Goal: Task Accomplishment & Management: Use online tool/utility

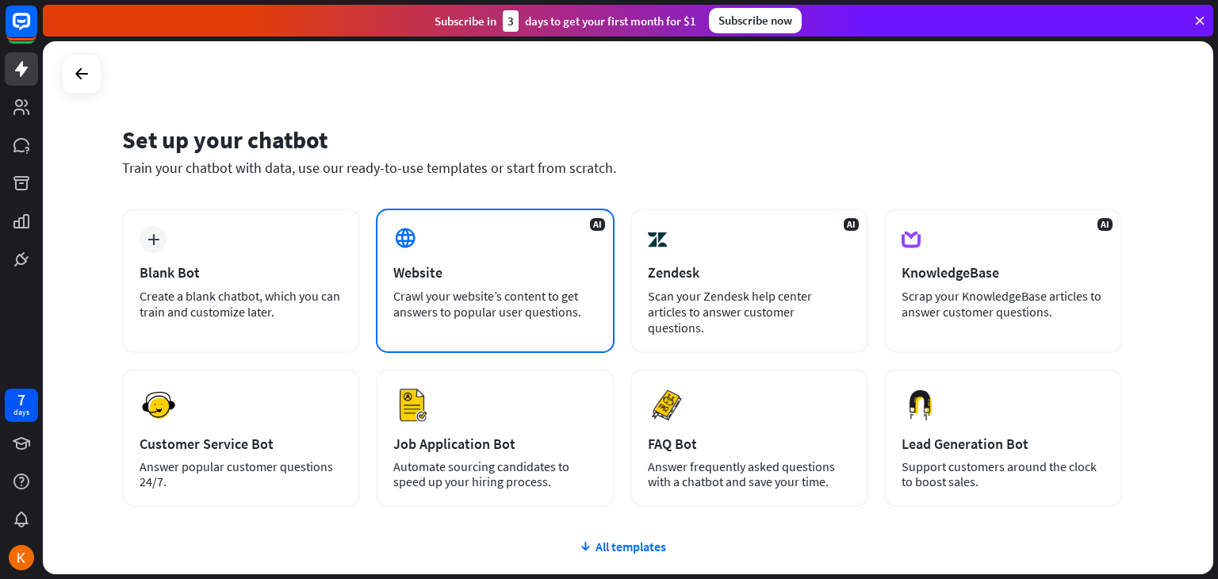
click at [416, 267] on div "Website" at bounding box center [494, 272] width 203 height 18
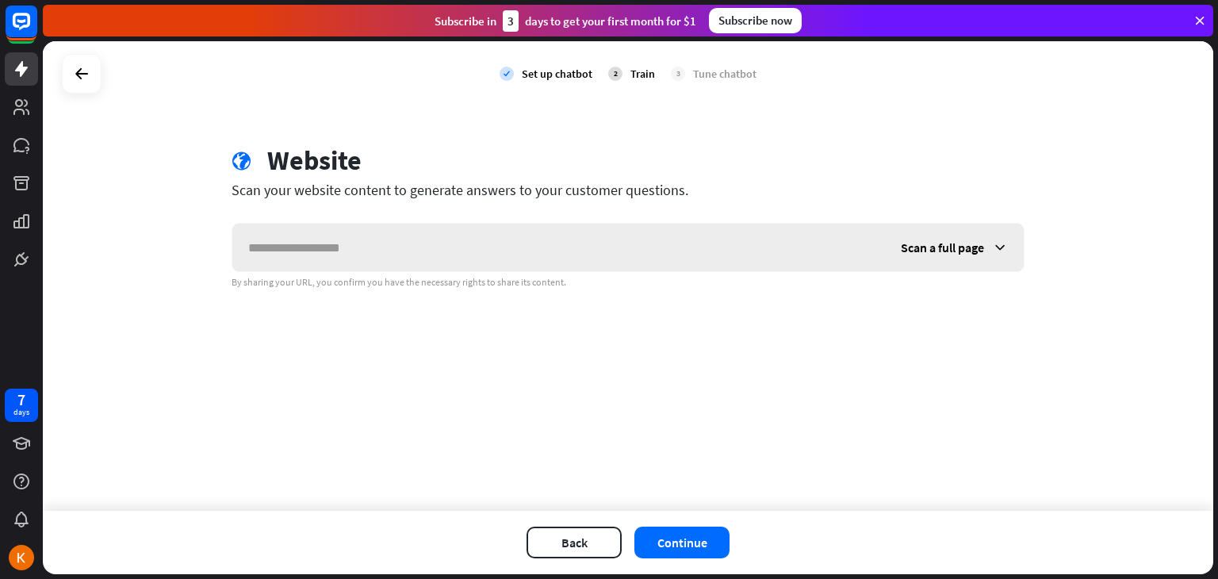
click at [455, 253] on input "text" at bounding box center [558, 248] width 653 height 48
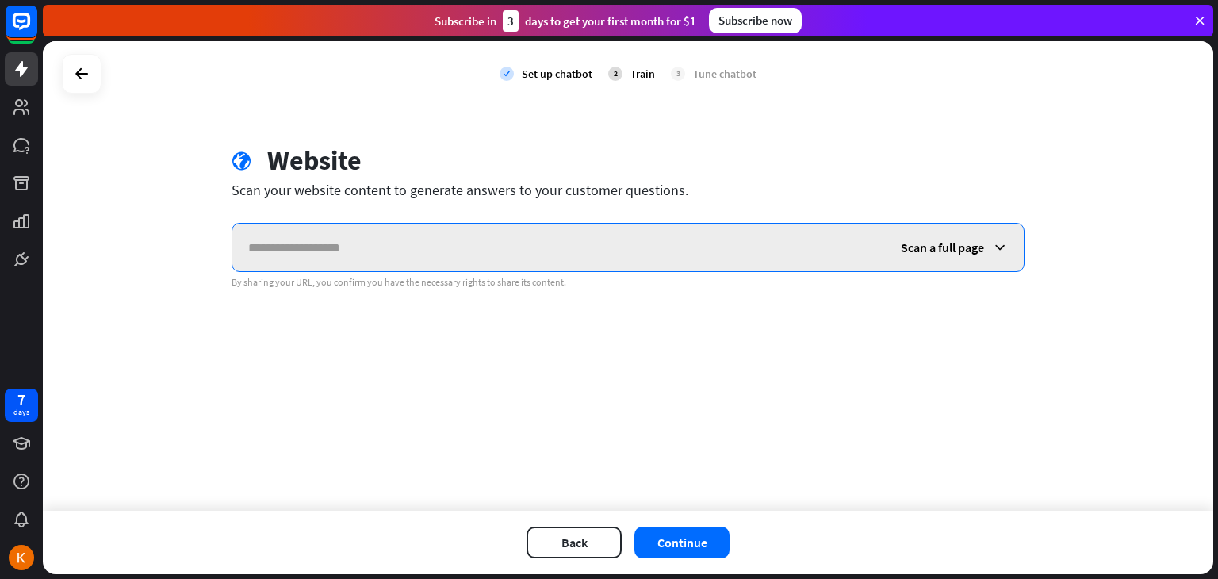
paste input "**********"
type input "**********"
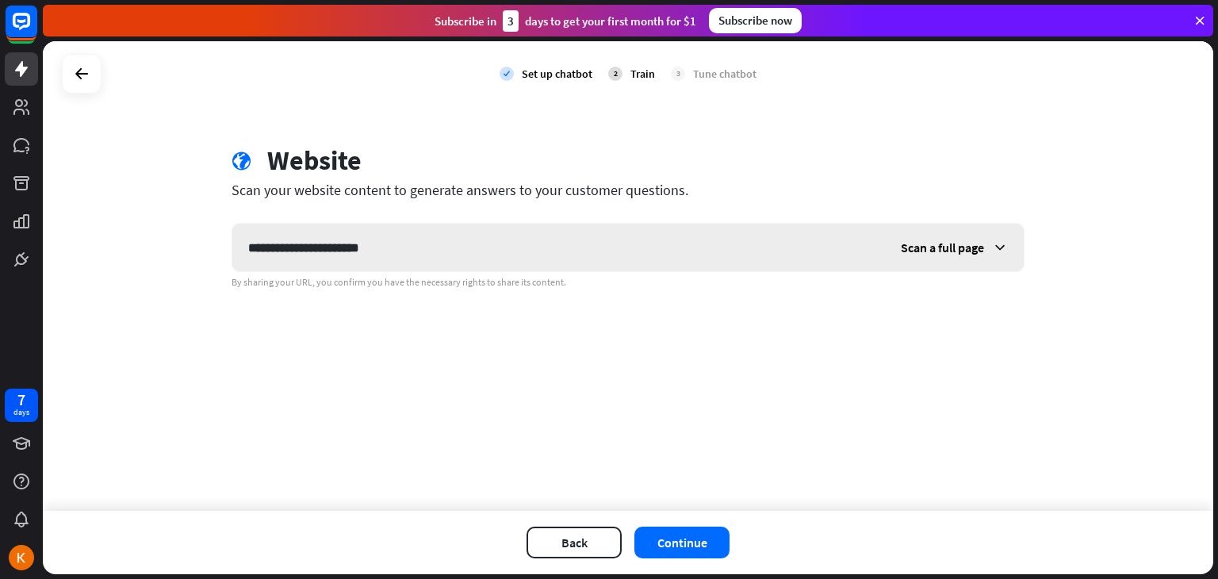
click at [958, 241] on span "Scan a full page" at bounding box center [942, 248] width 83 height 16
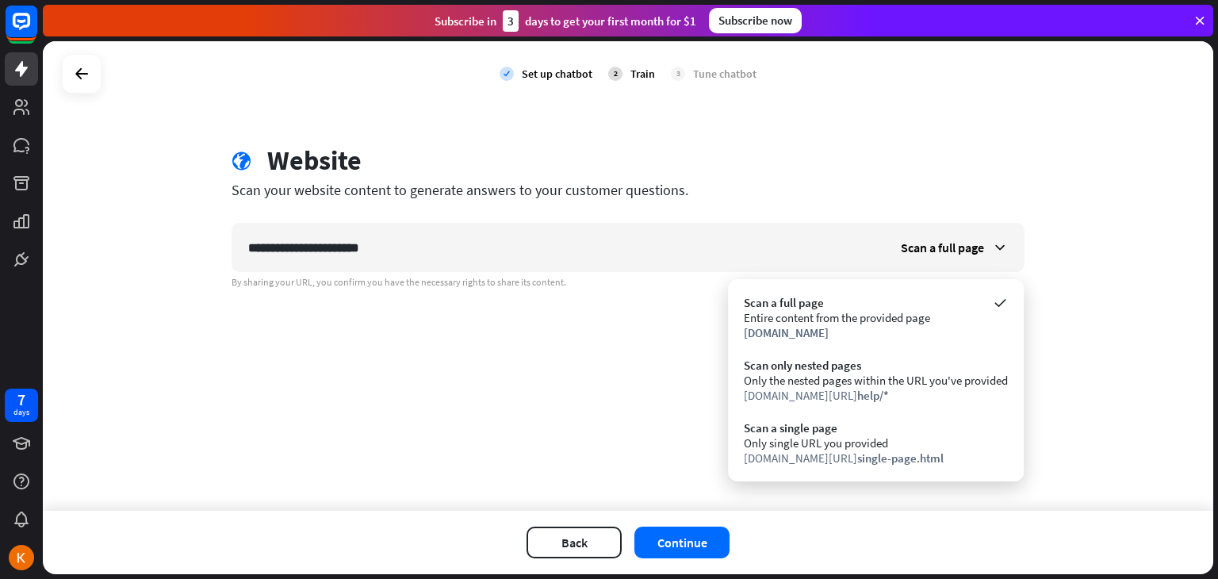
click at [876, 169] on div "globe Website" at bounding box center [628, 162] width 793 height 36
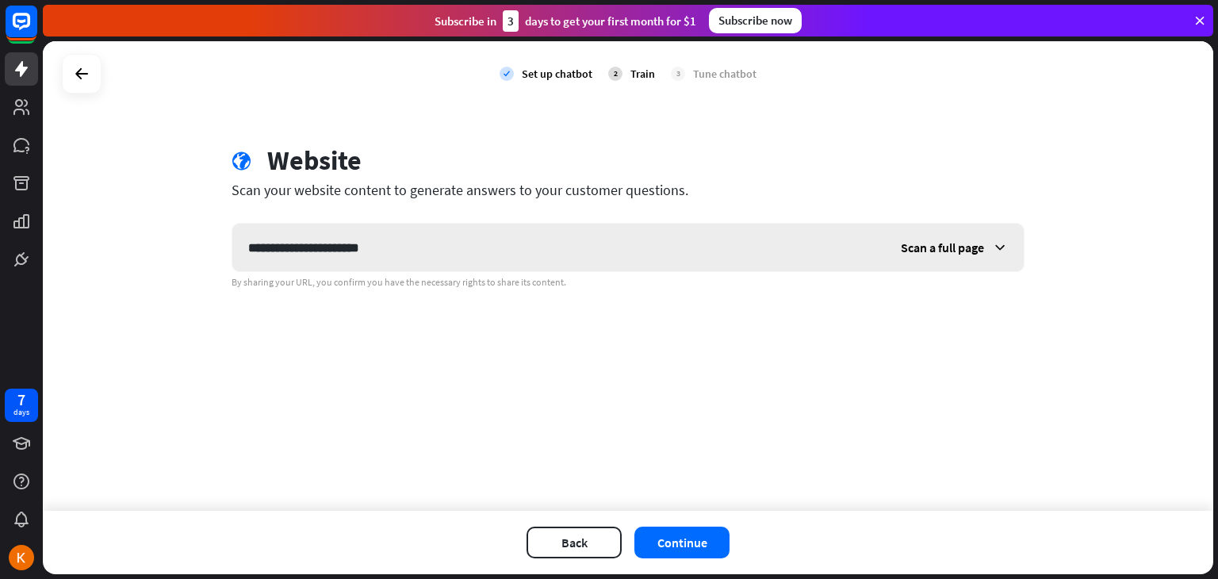
click at [972, 237] on div "Scan a full page" at bounding box center [954, 248] width 139 height 48
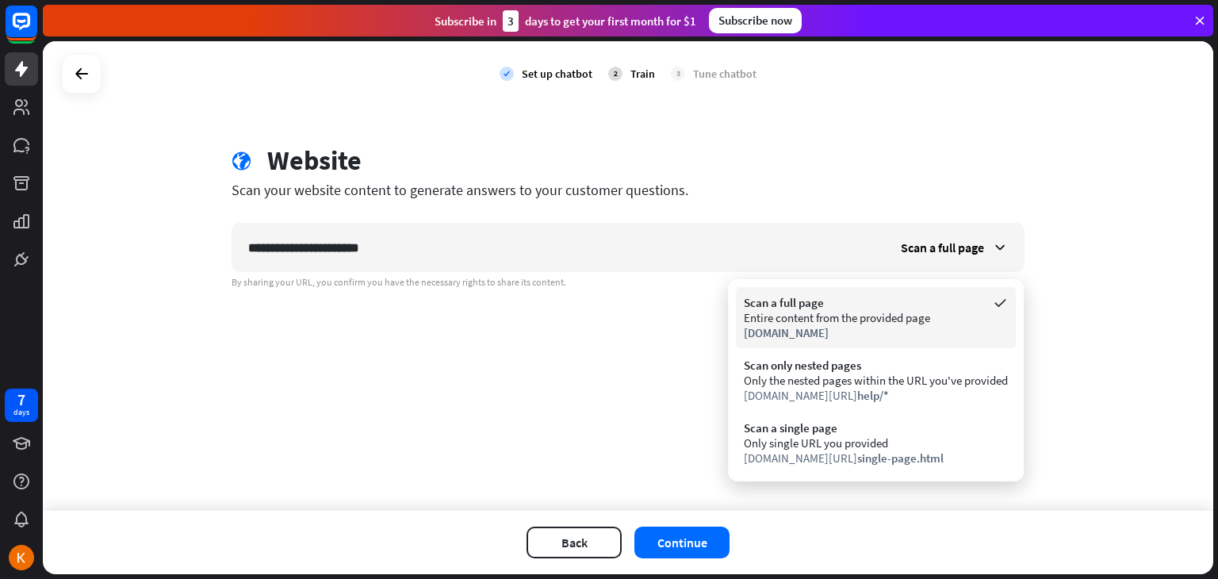
click at [960, 305] on div "Scan a full page" at bounding box center [876, 302] width 264 height 15
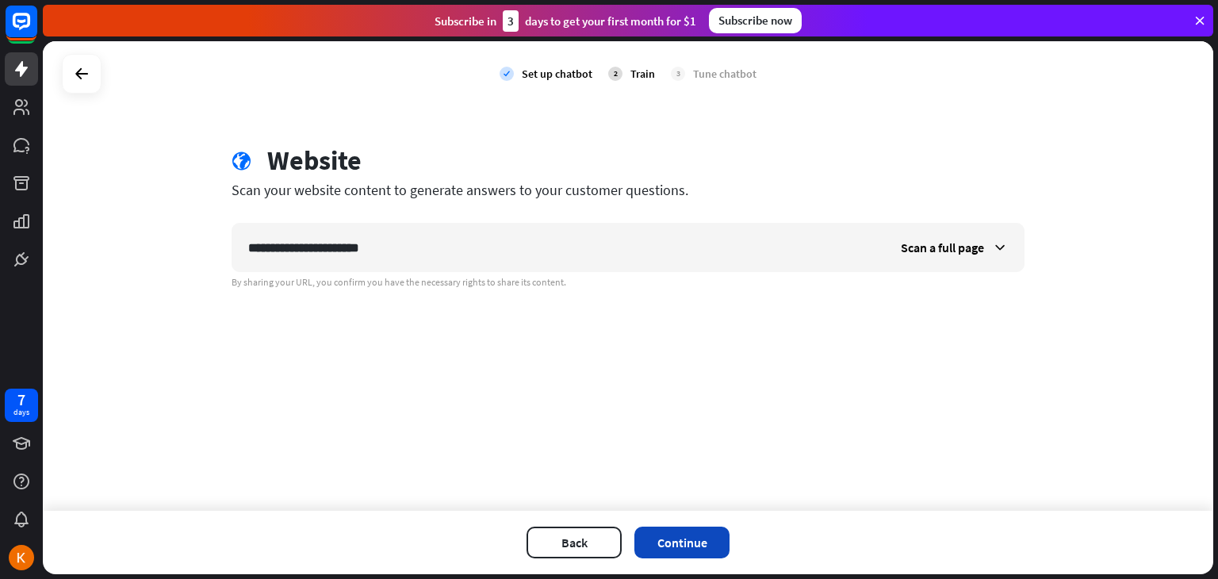
click at [677, 541] on button "Continue" at bounding box center [682, 543] width 95 height 32
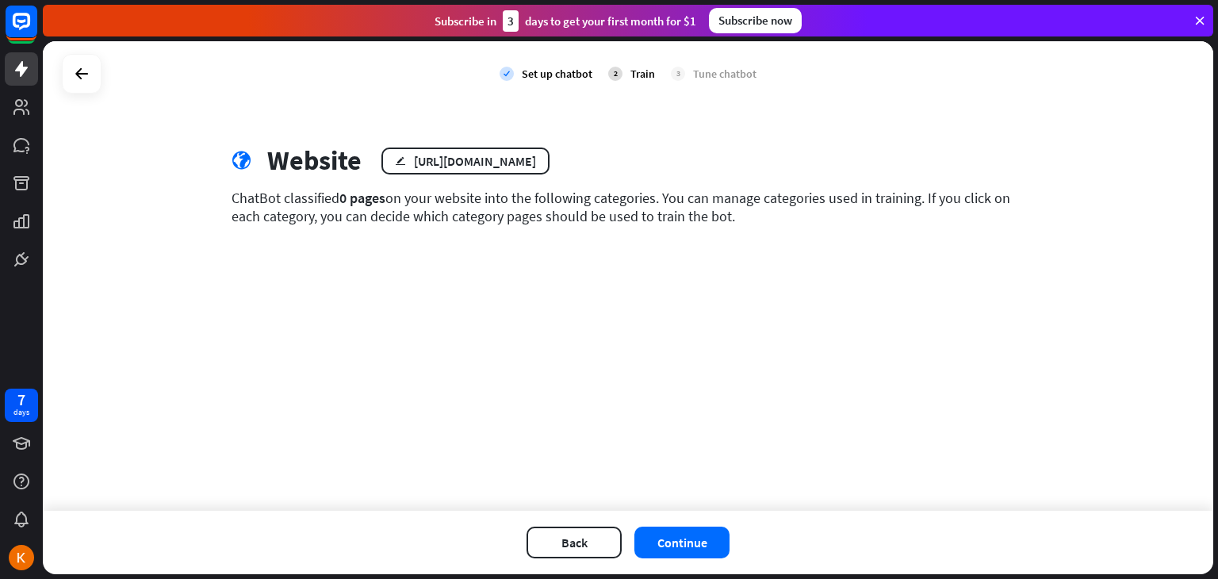
click at [740, 75] on div "Tune chatbot" at bounding box center [724, 74] width 63 height 14
click at [694, 541] on button "Continue" at bounding box center [682, 543] width 95 height 32
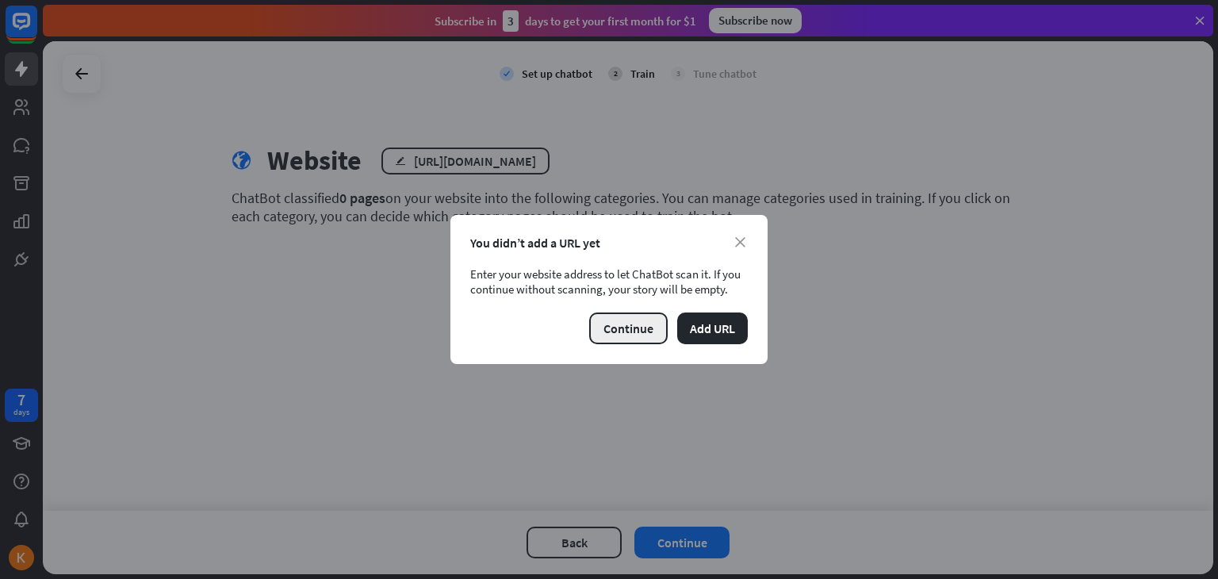
click at [626, 328] on button "Continue" at bounding box center [628, 328] width 79 height 32
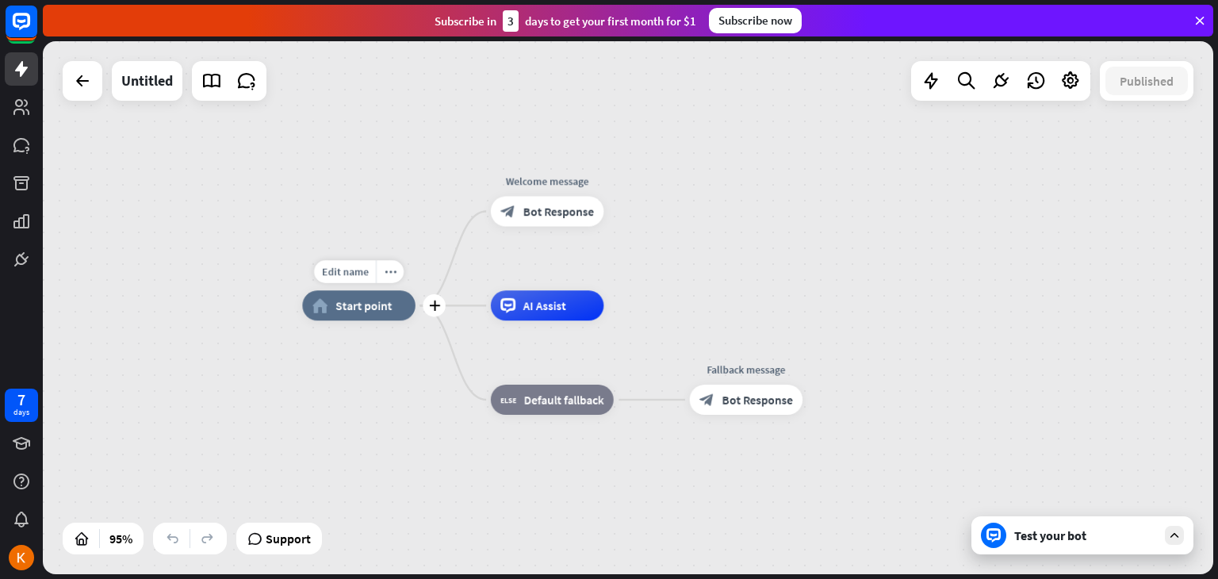
click at [354, 304] on span "Start point" at bounding box center [363, 305] width 56 height 15
click at [549, 220] on div "block_bot_response Bot Response" at bounding box center [547, 212] width 113 height 30
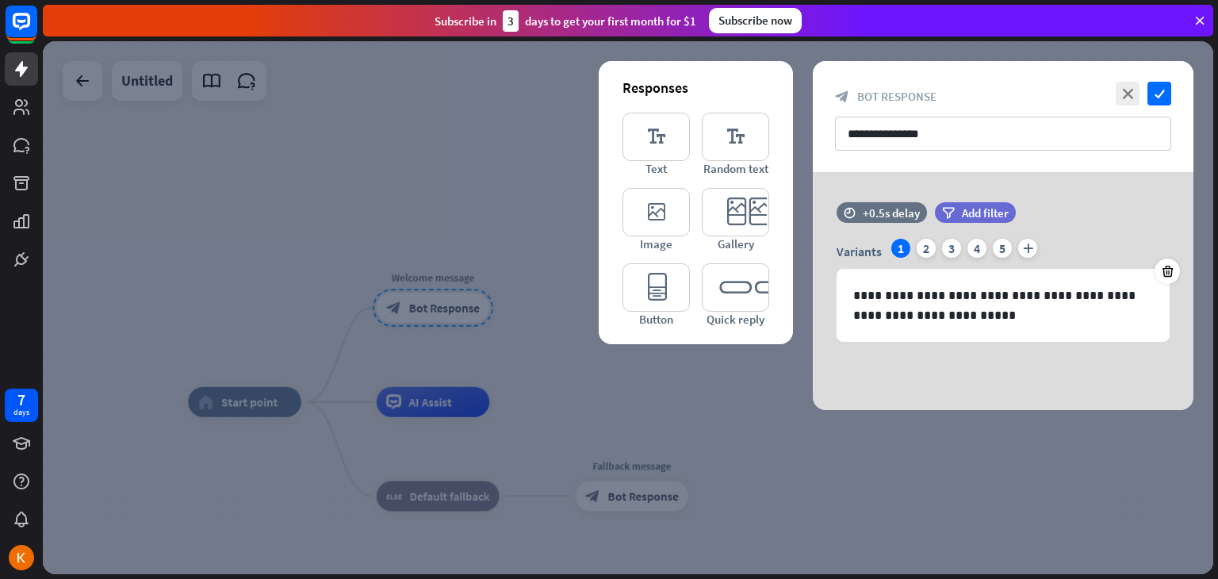
click at [1204, 16] on icon at bounding box center [1200, 20] width 14 height 14
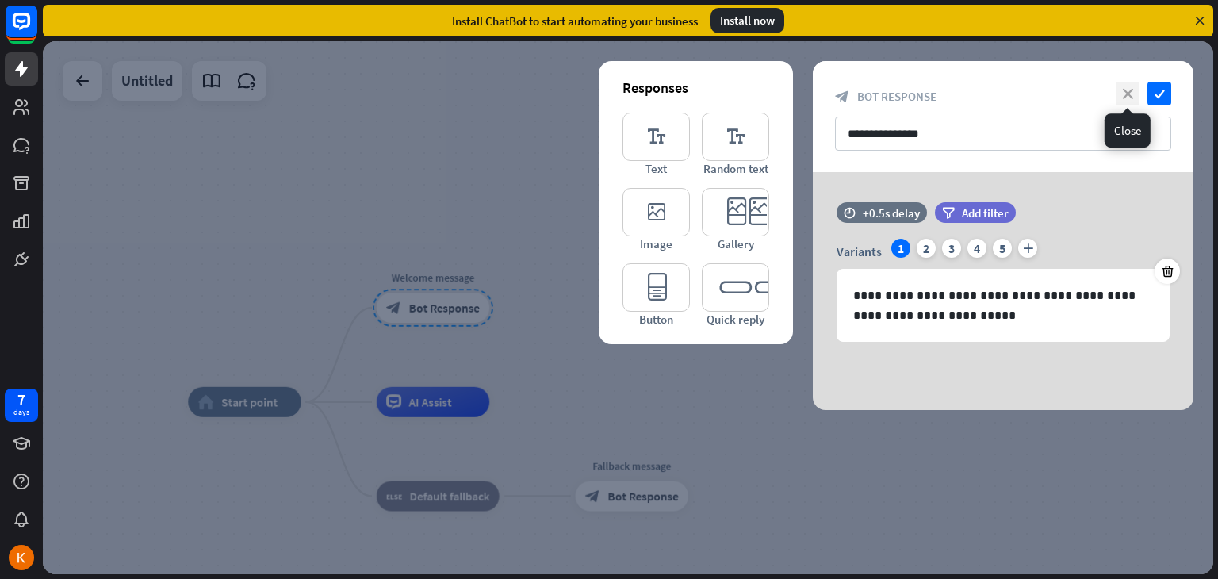
click at [1133, 93] on icon "close" at bounding box center [1128, 94] width 24 height 24
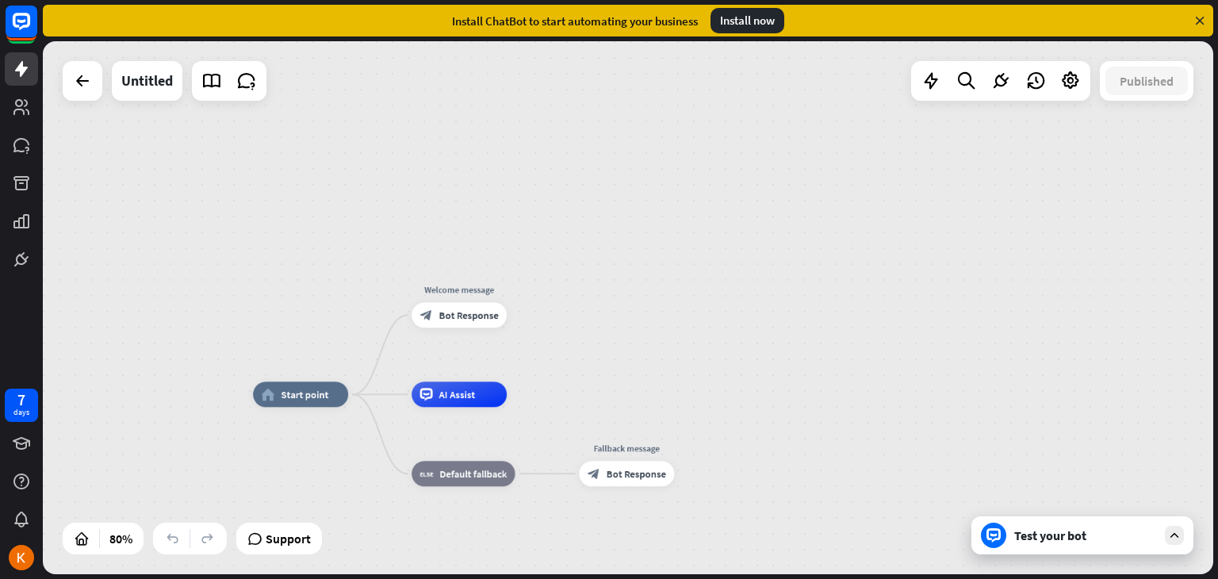
drag, startPoint x: 446, startPoint y: 316, endPoint x: 589, endPoint y: 298, distance: 143.9
click at [588, 298] on div "home_2 Start point Edit name more_horiz Welcome message block_bot_response Bot …" at bounding box center [628, 307] width 1171 height 533
click at [527, 317] on icon "plus" at bounding box center [523, 315] width 10 height 9
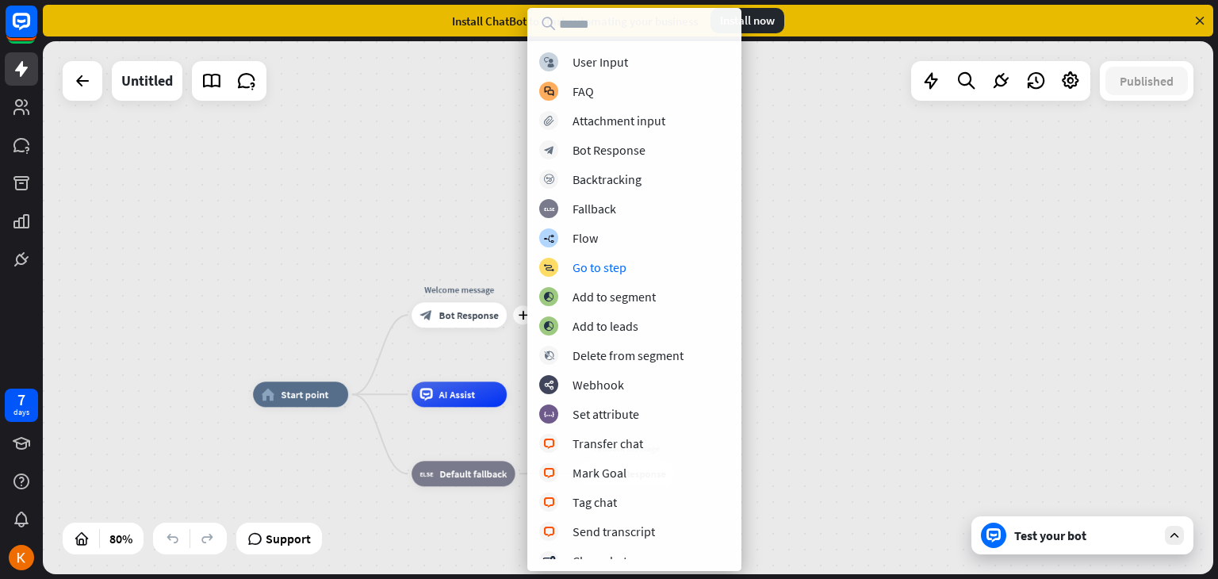
click at [932, 293] on div "home_2 Start point plus Welcome message block_bot_response Bot Response AI Assi…" at bounding box center [628, 307] width 1171 height 533
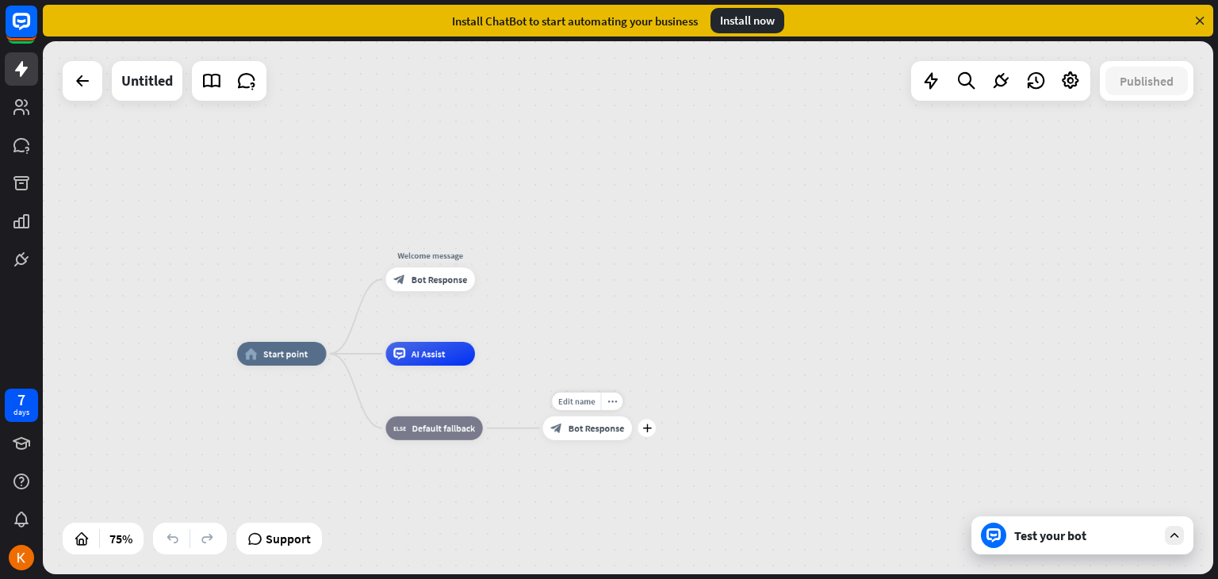
click at [599, 432] on span "Bot Response" at bounding box center [597, 428] width 56 height 12
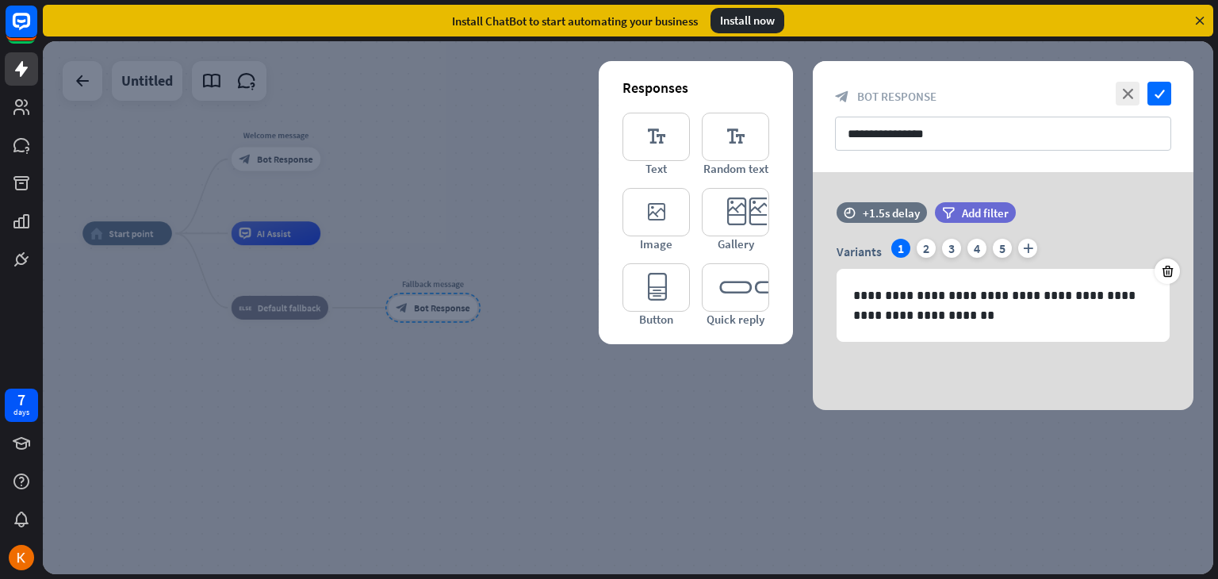
click at [1202, 22] on icon at bounding box center [1200, 20] width 14 height 14
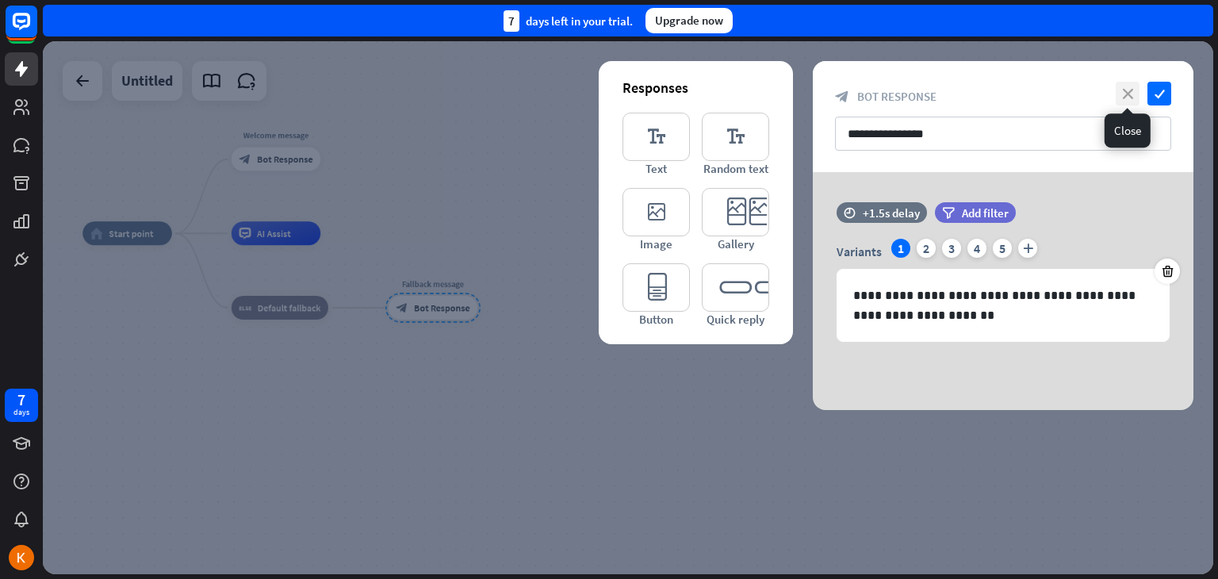
click at [1126, 85] on icon "close" at bounding box center [1128, 94] width 24 height 24
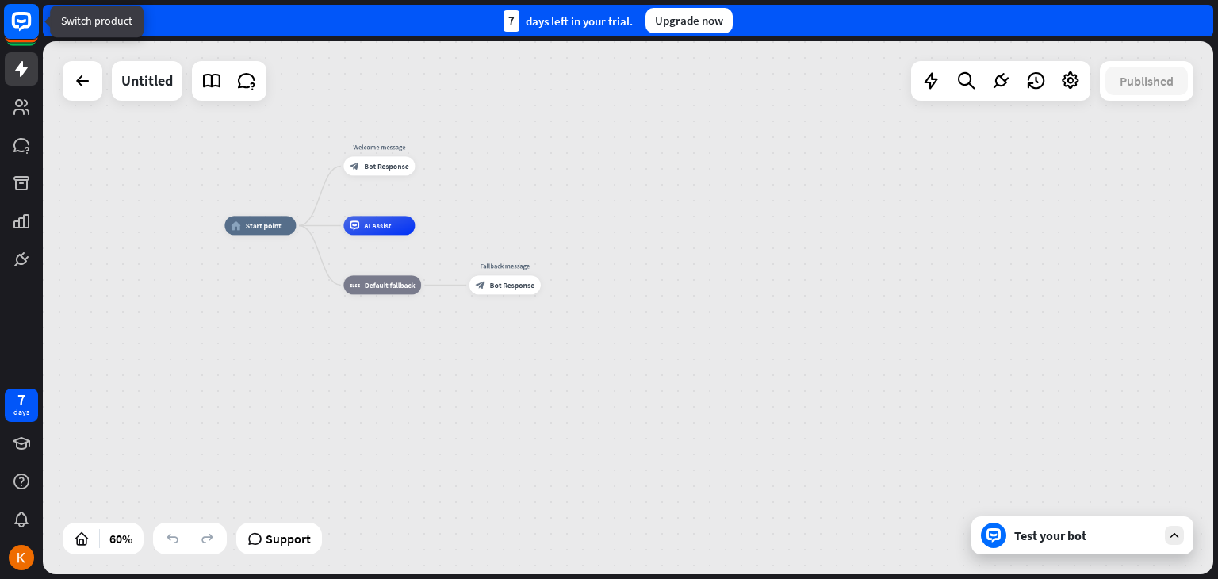
click at [17, 24] on rect at bounding box center [21, 21] width 35 height 35
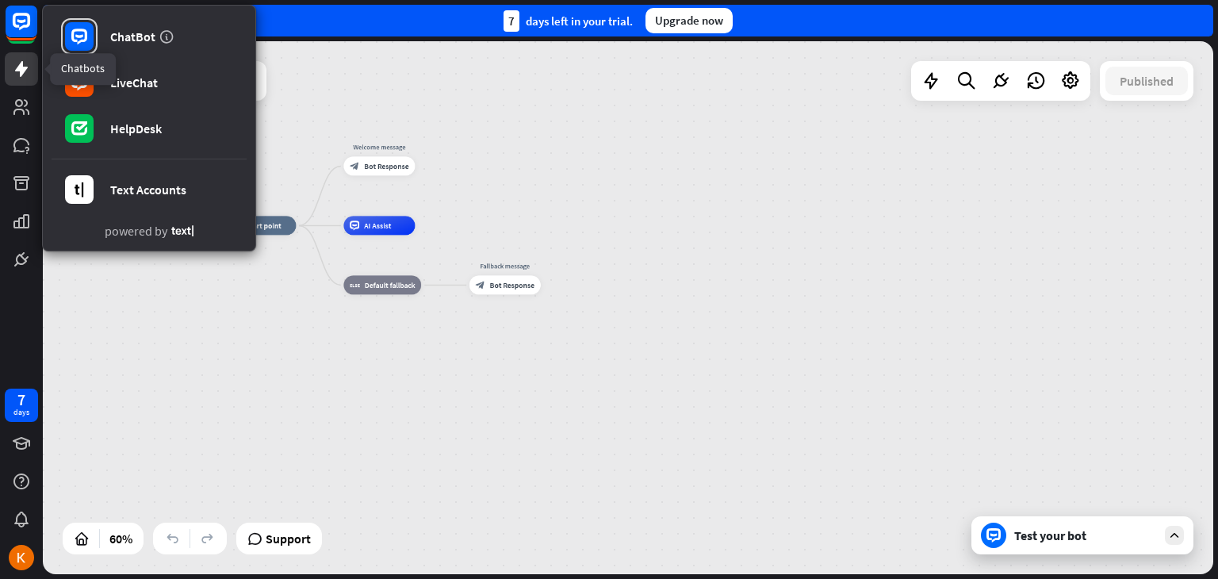
click at [12, 71] on icon at bounding box center [21, 68] width 19 height 19
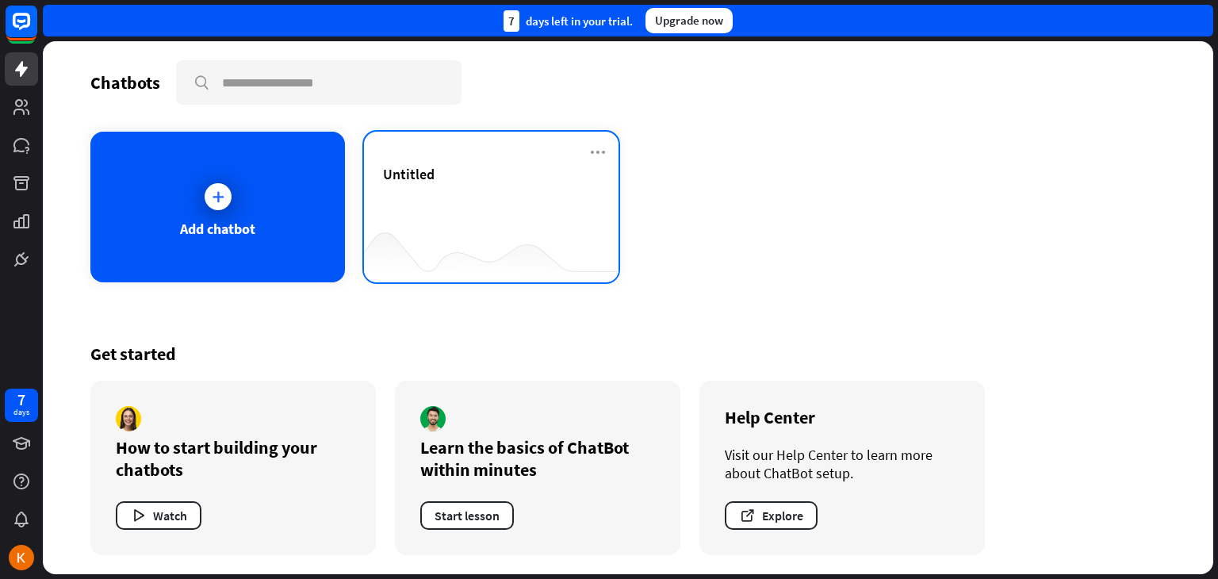
click at [533, 179] on div "Untitled" at bounding box center [491, 174] width 217 height 18
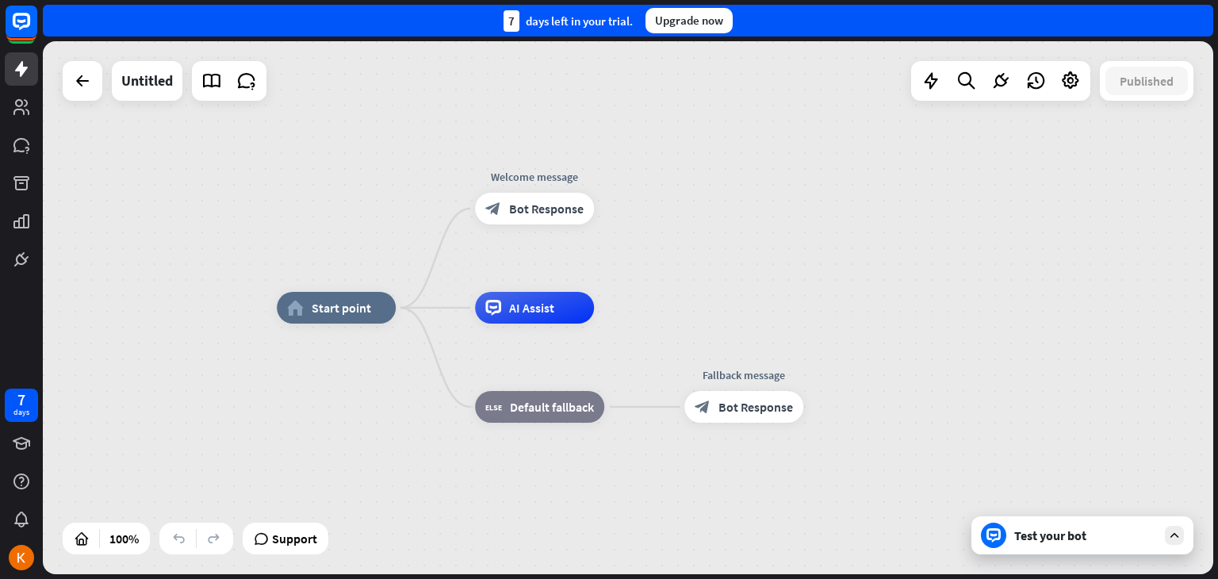
drag, startPoint x: 515, startPoint y: 312, endPoint x: 684, endPoint y: 312, distance: 169.7
click at [684, 312] on div "home_2 Start point Welcome message block_bot_response Bot Response Edit name mo…" at bounding box center [862, 574] width 1171 height 533
click at [574, 267] on div "more_horiz" at bounding box center [567, 272] width 29 height 24
click at [673, 220] on div "home_2 Start point Edit name more_horiz Welcome message block_bot_response Bot …" at bounding box center [628, 307] width 1171 height 533
click at [622, 309] on div "plus" at bounding box center [614, 308] width 24 height 24
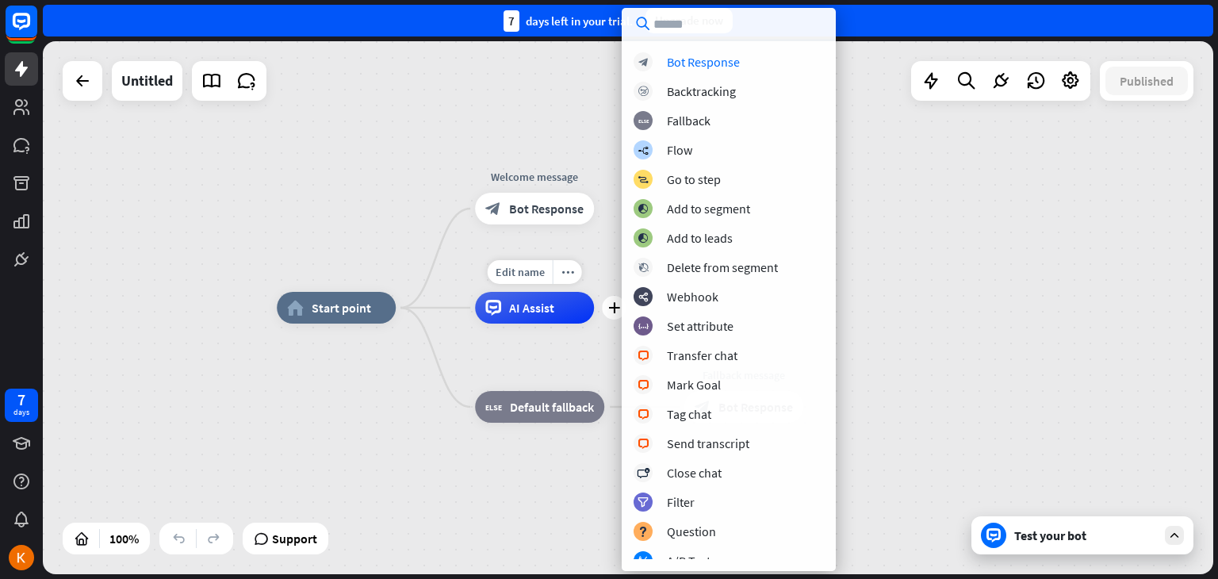
click at [590, 292] on div "Edit name more_horiz plus AI Assist" at bounding box center [534, 308] width 119 height 32
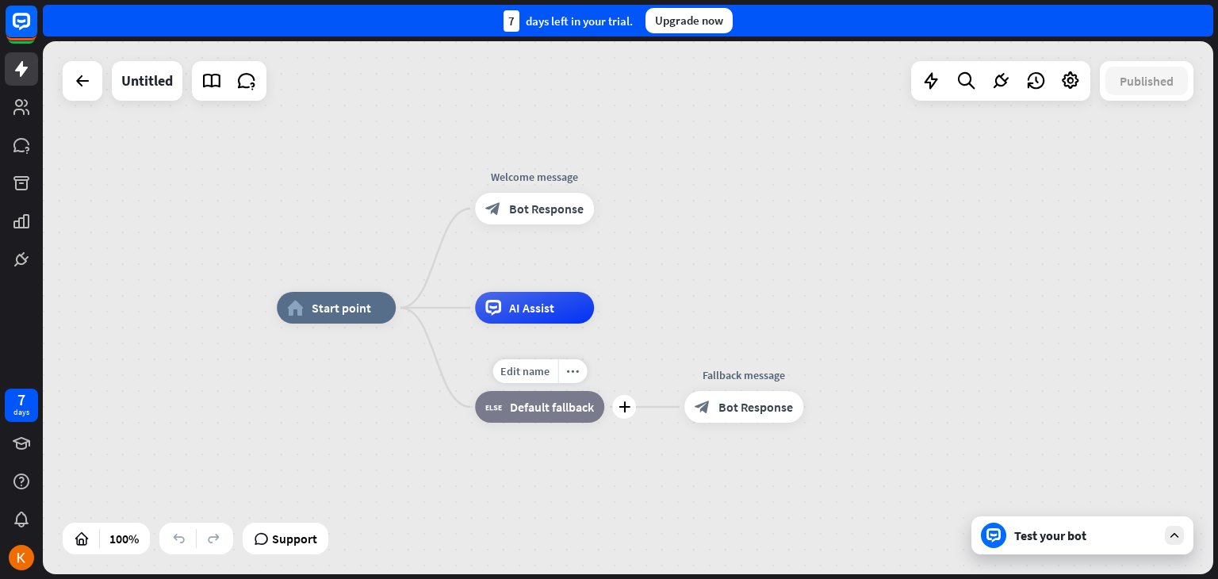
click at [550, 414] on span "Default fallback" at bounding box center [552, 407] width 84 height 16
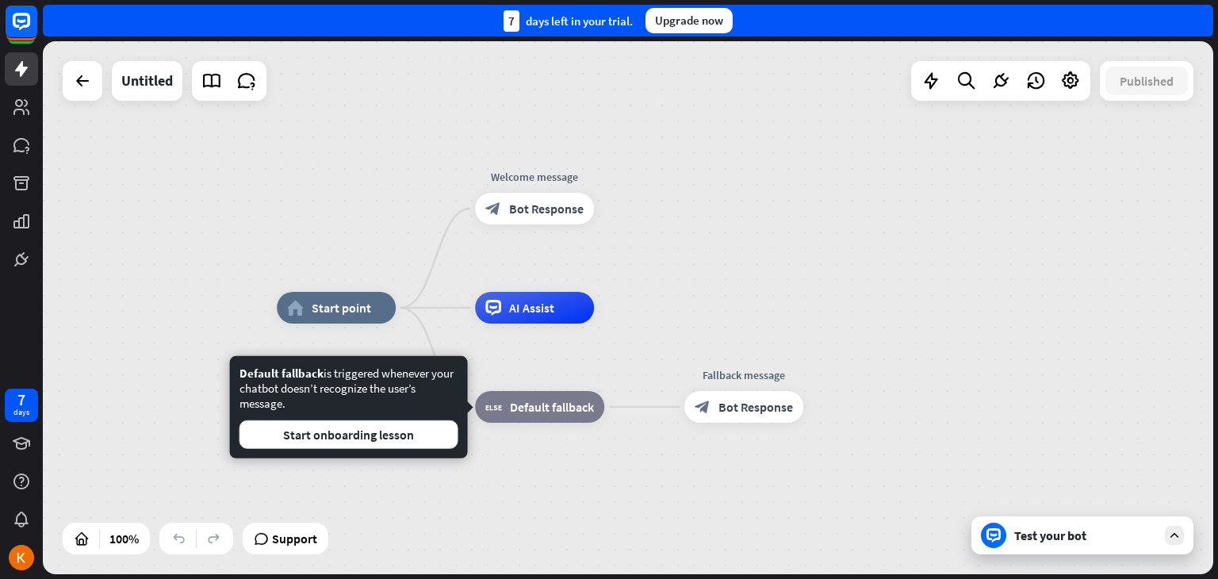
click at [698, 294] on div "home_2 Start point Welcome message block_bot_response Bot Response AI Assist Ed…" at bounding box center [628, 307] width 1171 height 533
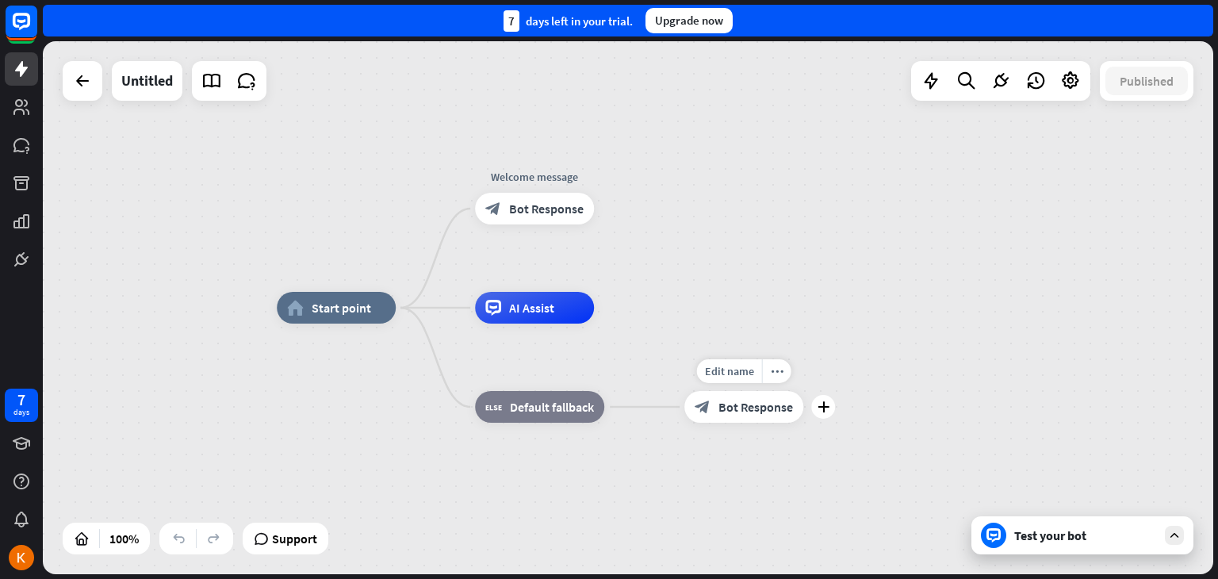
click at [753, 408] on span "Bot Response" at bounding box center [756, 407] width 75 height 16
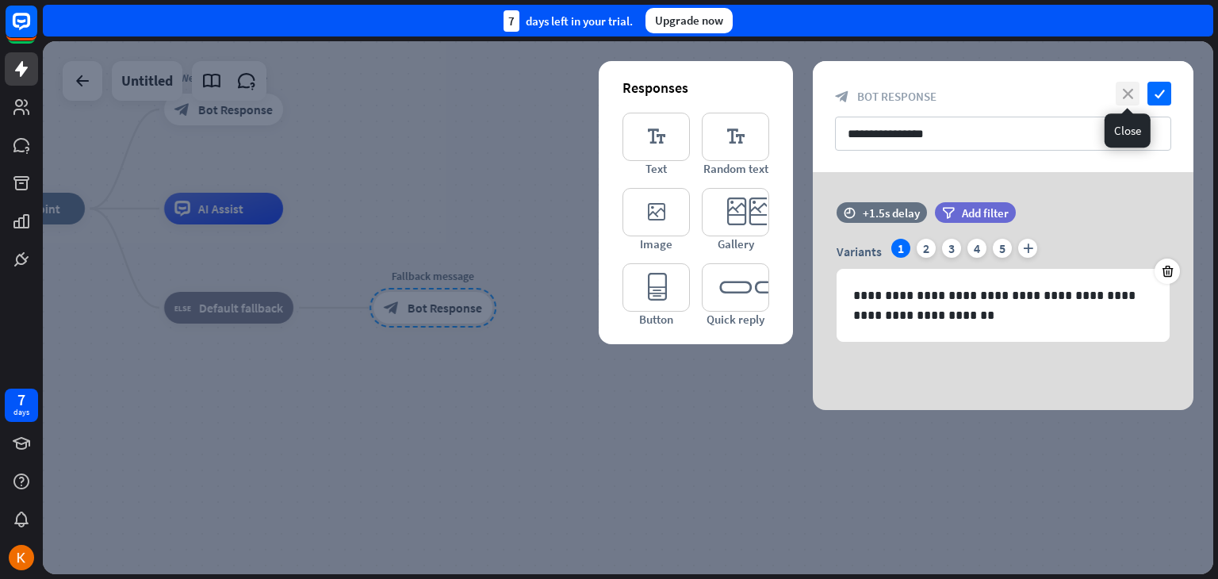
click at [1126, 96] on icon "close" at bounding box center [1128, 94] width 24 height 24
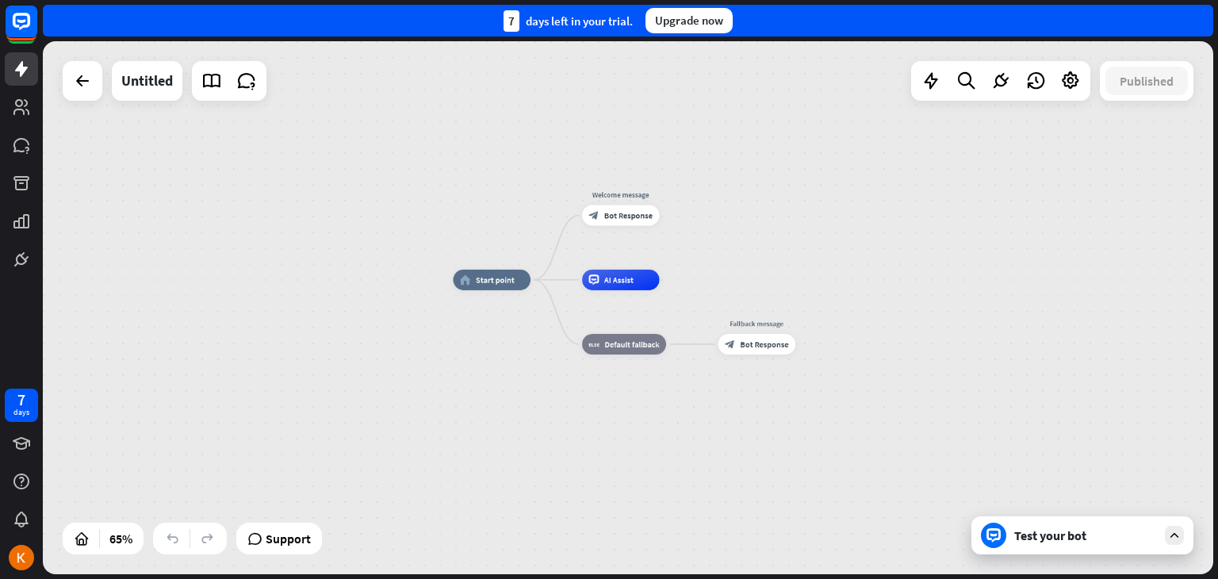
drag, startPoint x: 236, startPoint y: 147, endPoint x: 527, endPoint y: 230, distance: 303.5
click at [527, 230] on div "home_2 Start point Welcome message block_bot_response Bot Response AI Assist bl…" at bounding box center [628, 307] width 1171 height 533
drag, startPoint x: 16, startPoint y: 104, endPoint x: 25, endPoint y: 101, distance: 10.0
click at [16, 104] on icon at bounding box center [21, 107] width 16 height 16
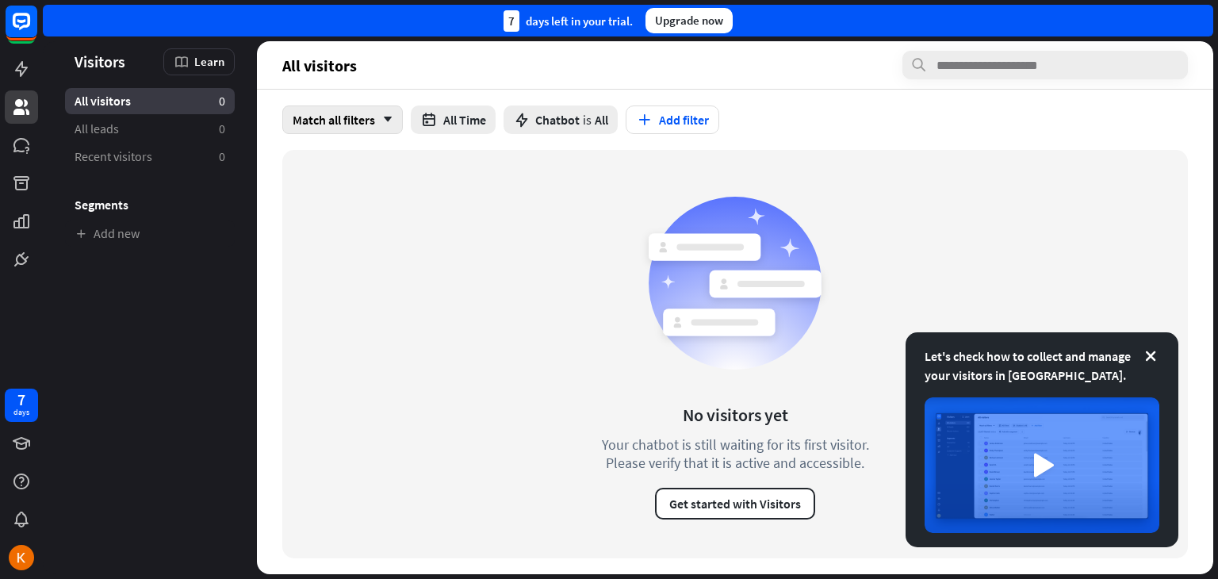
click at [321, 115] on div "Match all filters arrow_down" at bounding box center [342, 119] width 121 height 29
click at [463, 131] on button "All Time" at bounding box center [453, 119] width 85 height 29
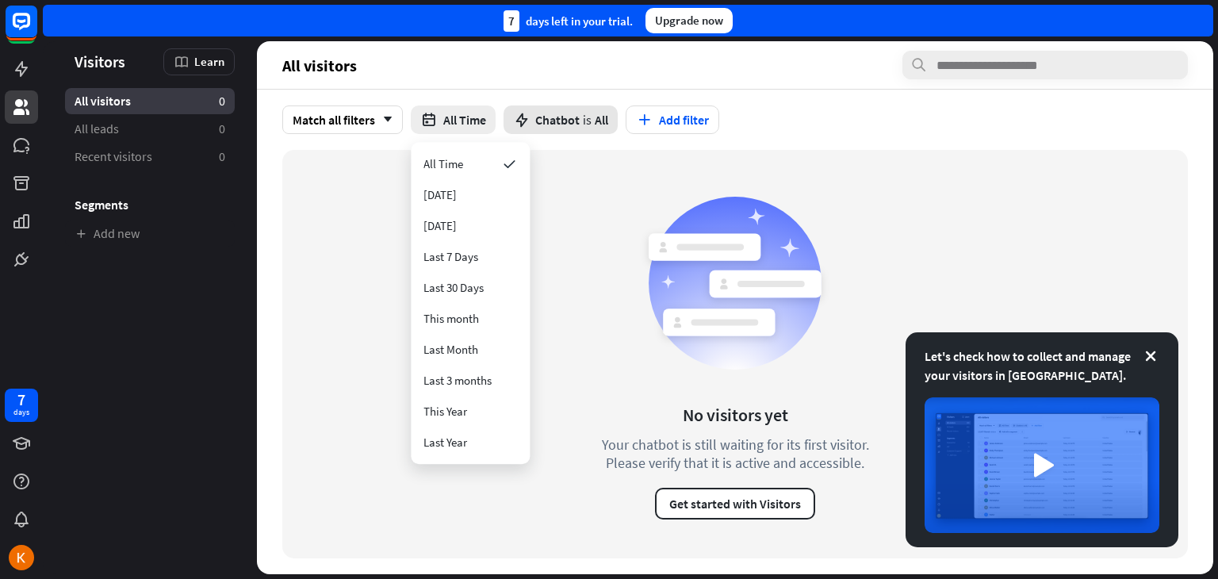
click at [559, 128] on div "Chatbot is All" at bounding box center [561, 119] width 114 height 29
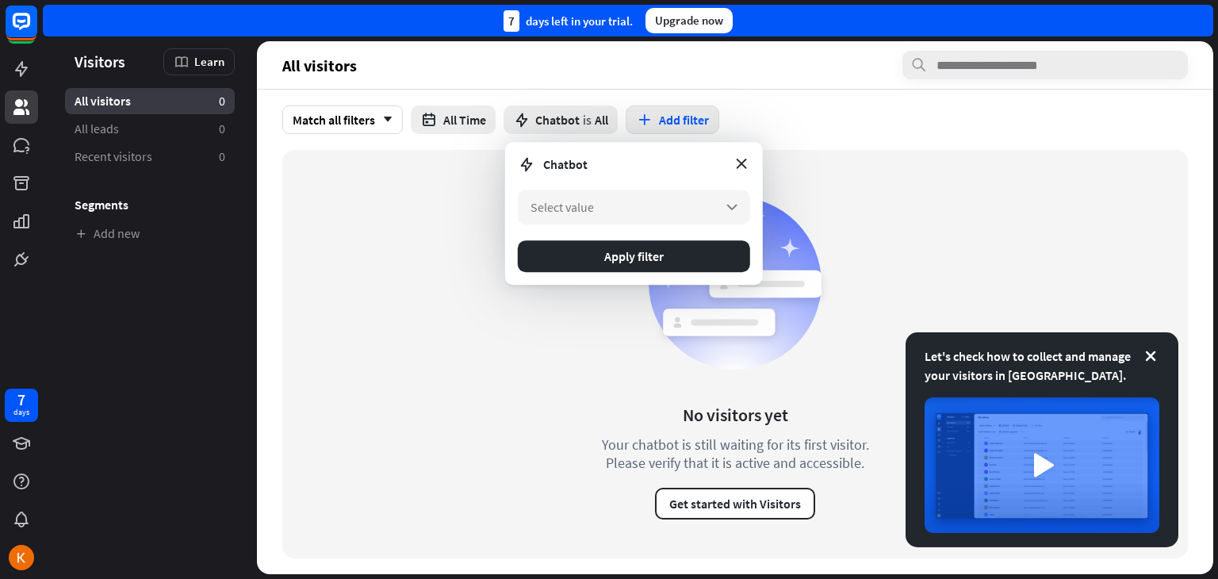
click at [667, 114] on button "Add filter" at bounding box center [673, 119] width 94 height 29
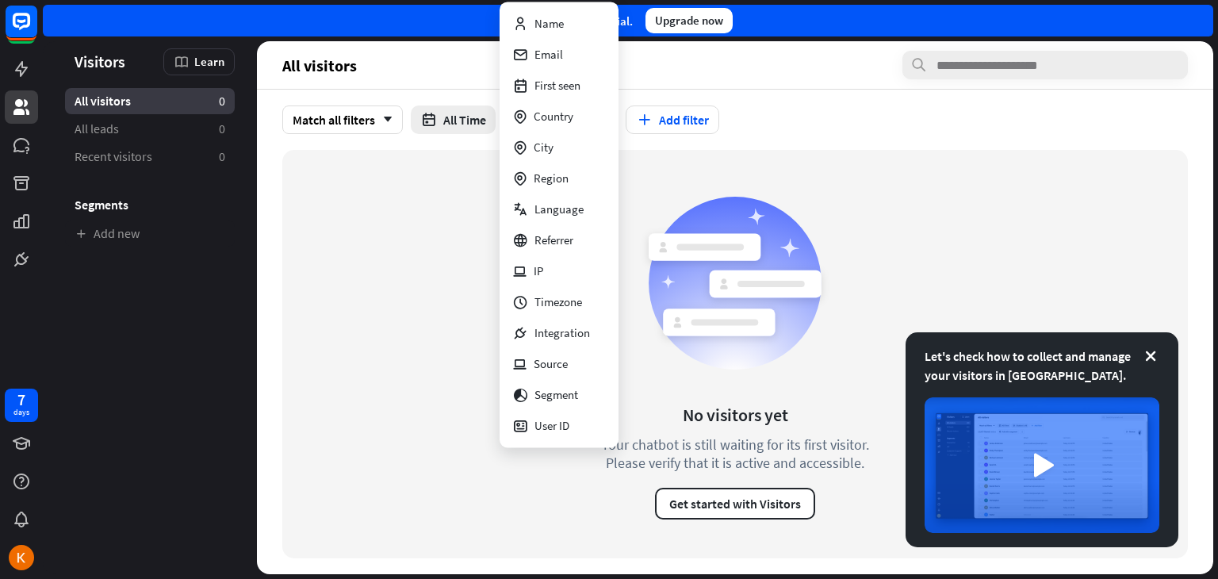
click at [390, 204] on div "No visitors yet Your chatbot is still waiting for its first visitor. Please ver…" at bounding box center [735, 354] width 906 height 408
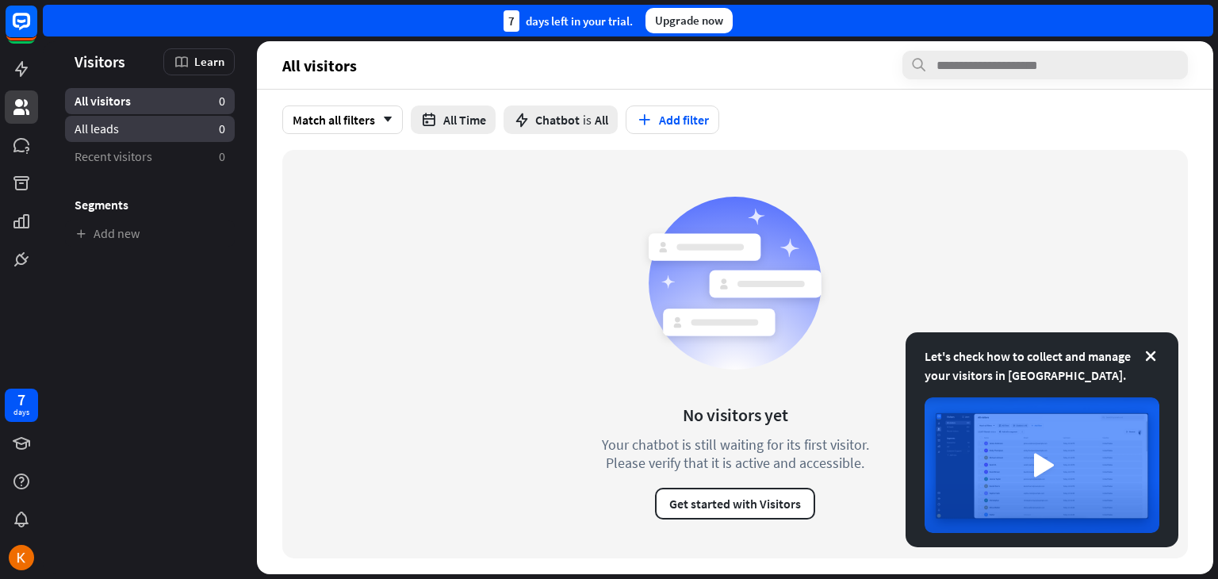
click at [99, 124] on span "All leads" at bounding box center [97, 129] width 44 height 17
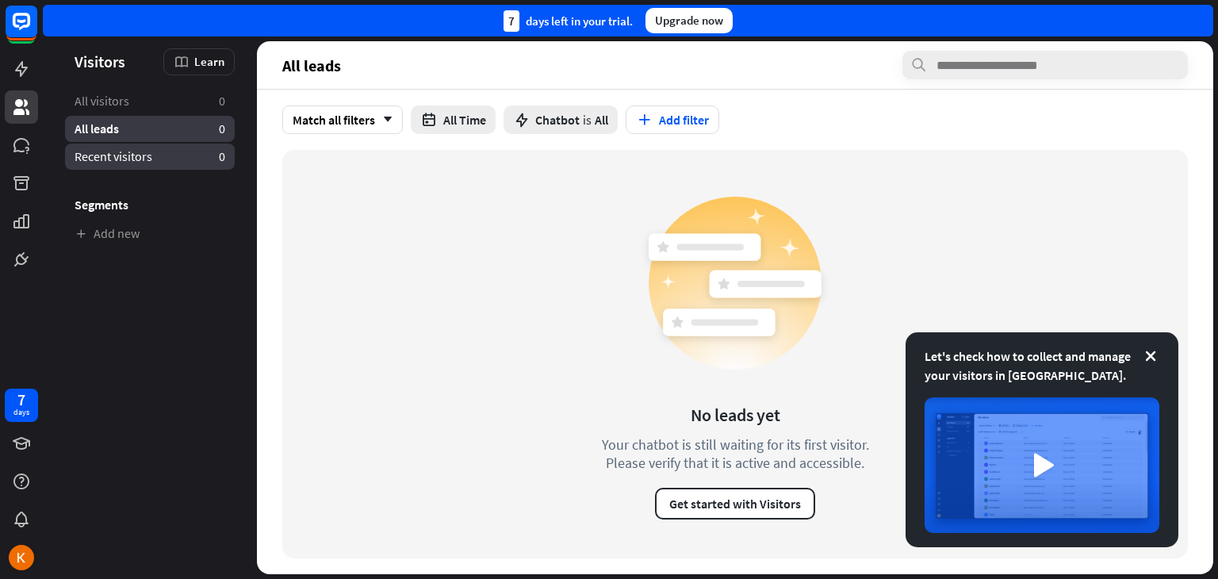
click at [167, 150] on link "Recent visitors 0" at bounding box center [150, 157] width 170 height 26
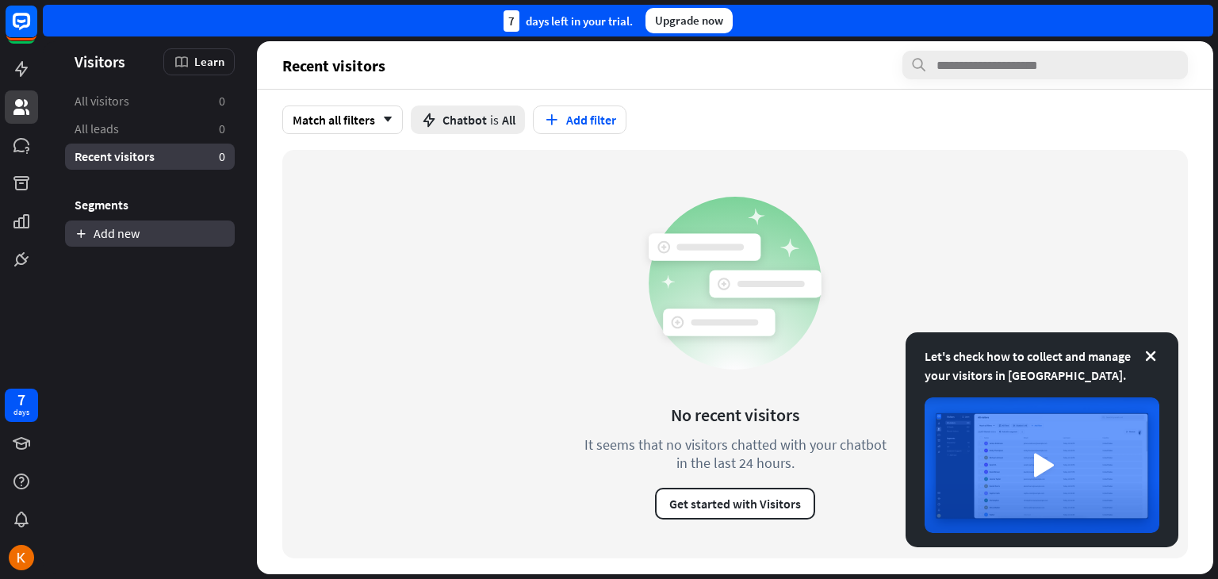
click at [122, 233] on link "Add new" at bounding box center [150, 233] width 170 height 26
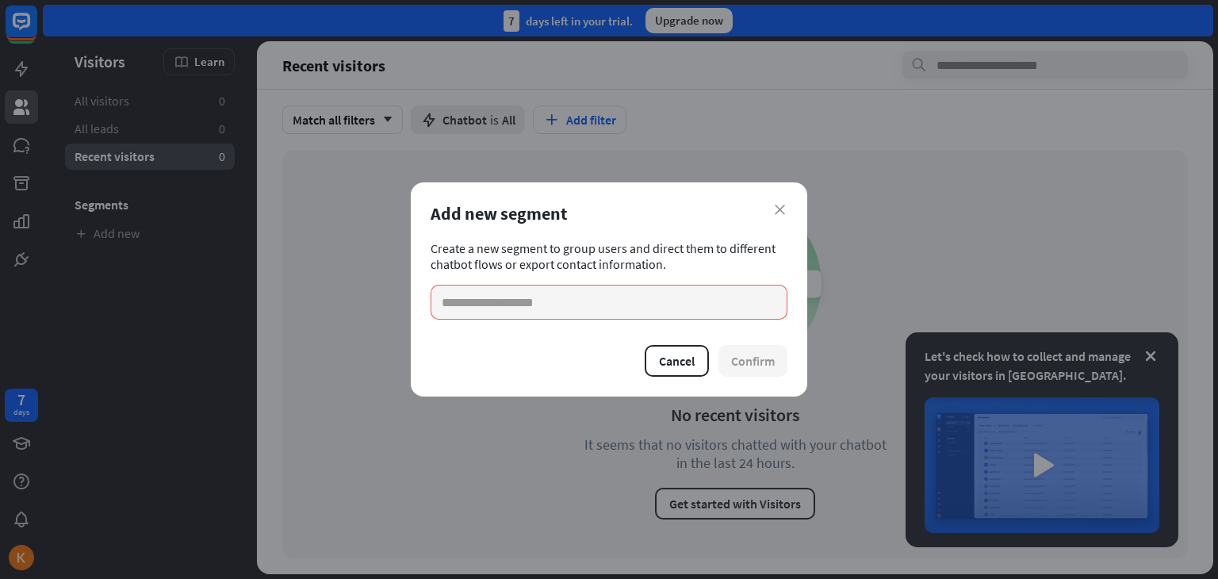
click at [785, 204] on div "Add new segment" at bounding box center [609, 213] width 357 height 22
click at [776, 210] on icon "close" at bounding box center [780, 210] width 10 height 10
